Goal: Task Accomplishment & Management: Manage account settings

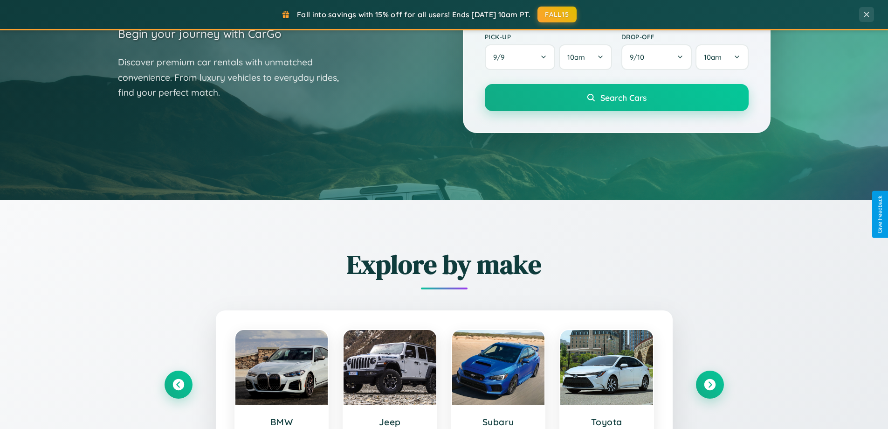
scroll to position [402, 0]
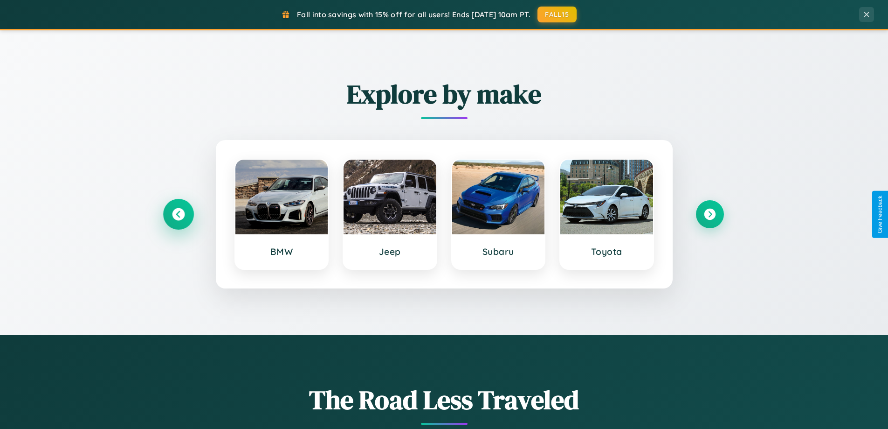
click at [178, 214] on icon at bounding box center [178, 214] width 13 height 13
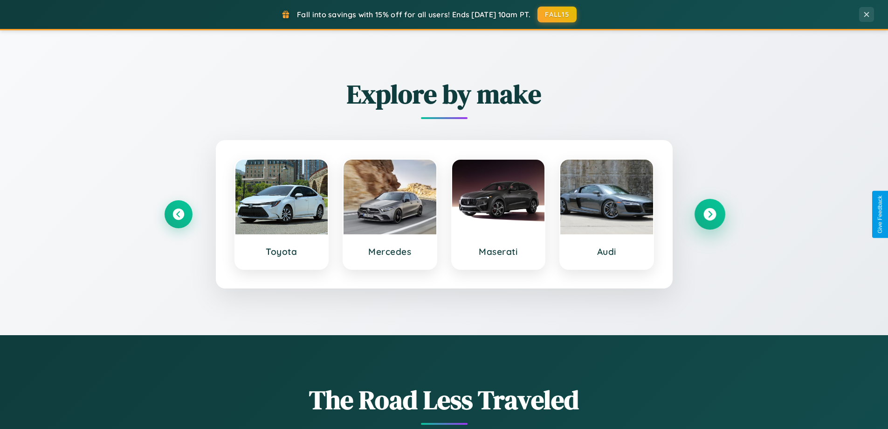
click at [710, 214] on icon at bounding box center [710, 214] width 13 height 13
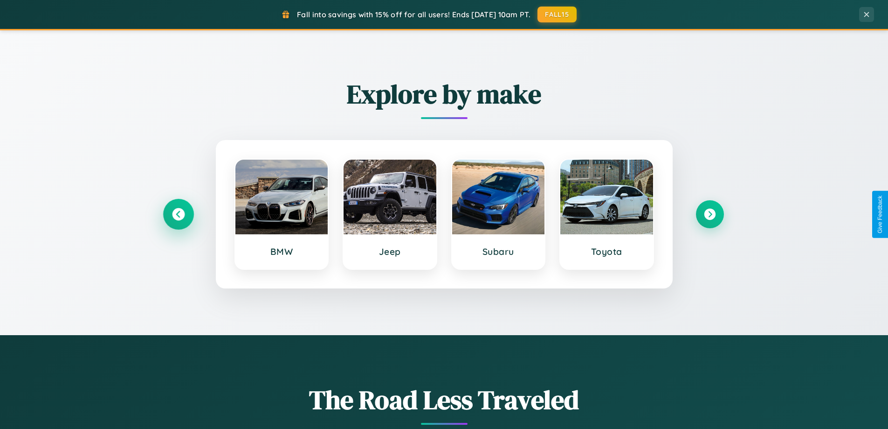
click at [178, 214] on icon at bounding box center [178, 214] width 13 height 13
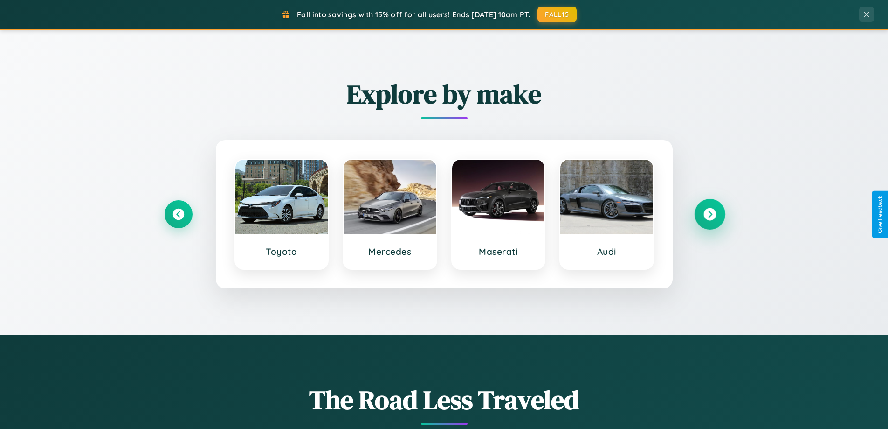
click at [710, 214] on icon at bounding box center [710, 214] width 13 height 13
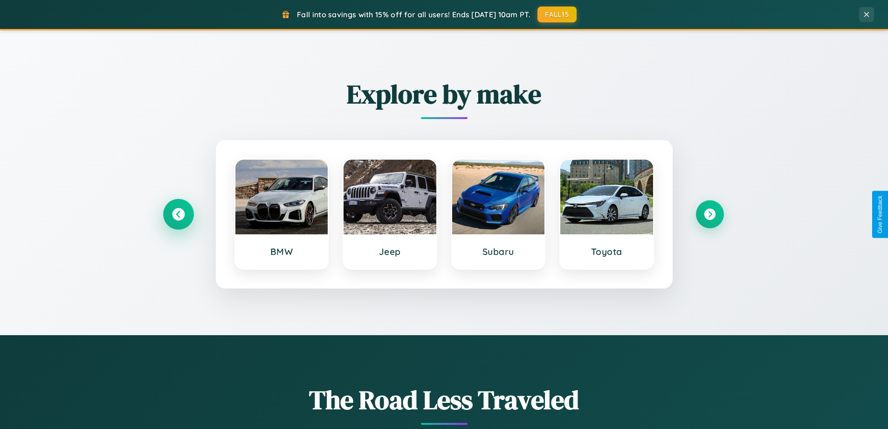
click at [178, 214] on icon at bounding box center [178, 214] width 13 height 13
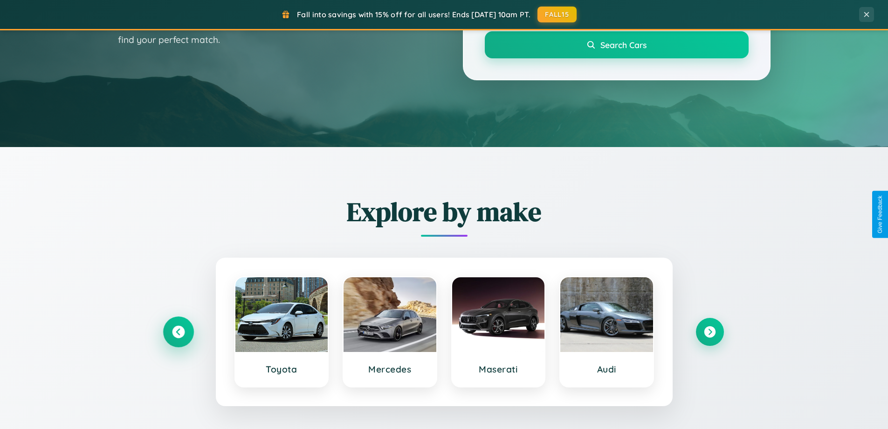
scroll to position [0, 0]
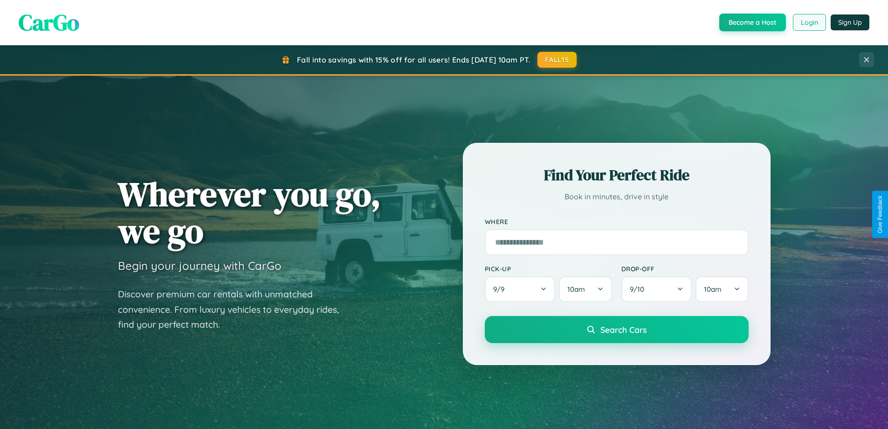
click at [809, 22] on button "Login" at bounding box center [809, 22] width 33 height 17
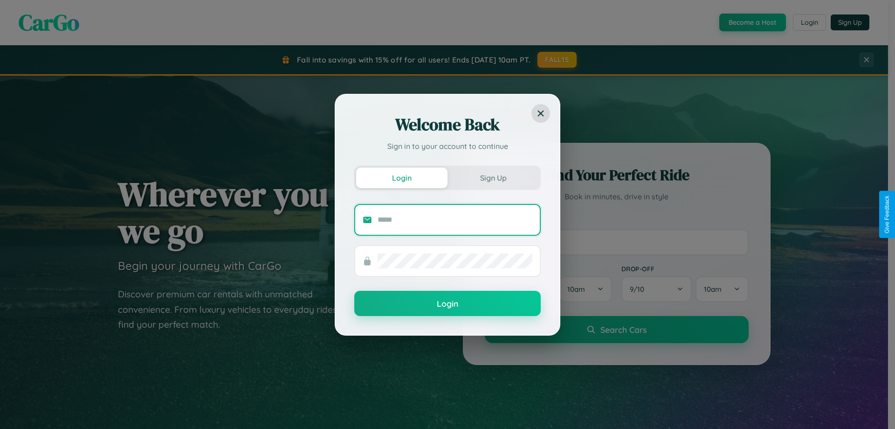
click at [455, 219] on input "text" at bounding box center [455, 219] width 155 height 15
type input "**********"
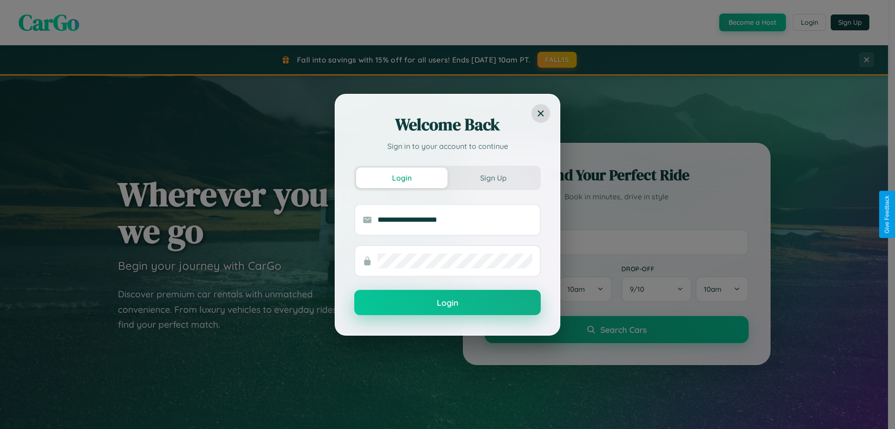
click at [448, 303] on button "Login" at bounding box center [447, 302] width 187 height 25
